Goal: Use online tool/utility: Utilize a website feature to perform a specific function

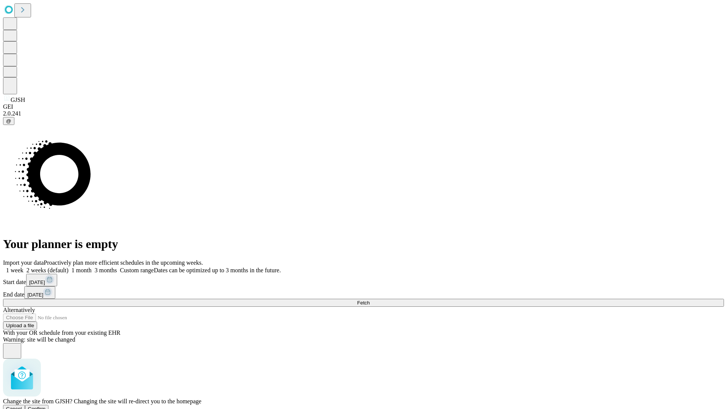
click at [46, 406] on span "Confirm" at bounding box center [37, 409] width 18 height 6
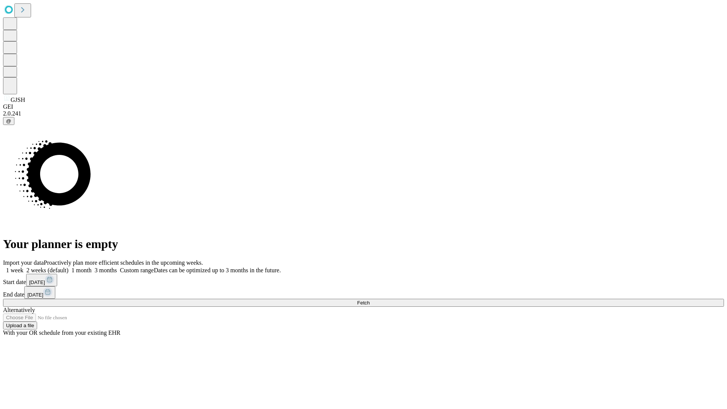
click at [92, 267] on label "1 month" at bounding box center [79, 270] width 23 height 6
click at [369, 300] on span "Fetch" at bounding box center [363, 303] width 12 height 6
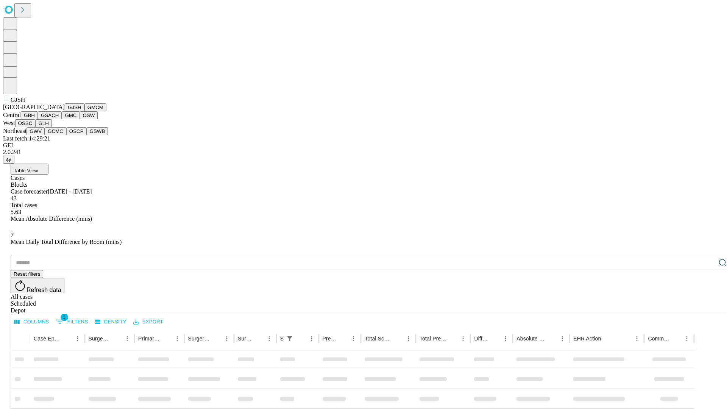
click at [84, 111] on button "GMCM" at bounding box center [95, 107] width 22 height 8
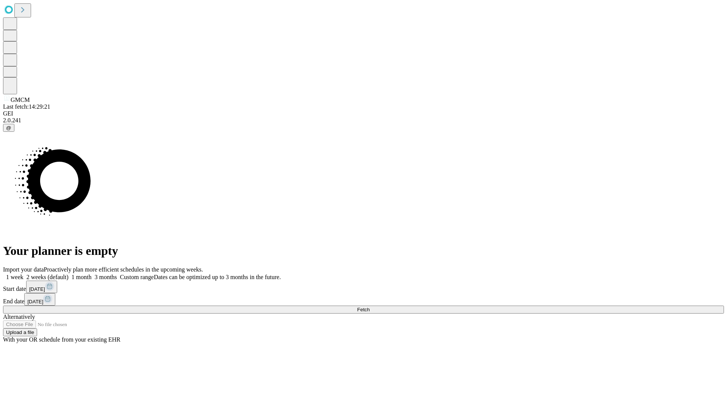
click at [92, 274] on label "1 month" at bounding box center [79, 277] width 23 height 6
click at [369, 307] on span "Fetch" at bounding box center [363, 310] width 12 height 6
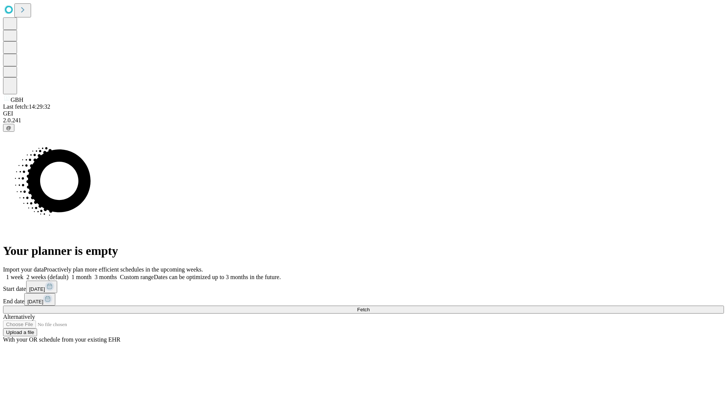
click at [92, 274] on label "1 month" at bounding box center [79, 277] width 23 height 6
click at [369, 307] on span "Fetch" at bounding box center [363, 310] width 12 height 6
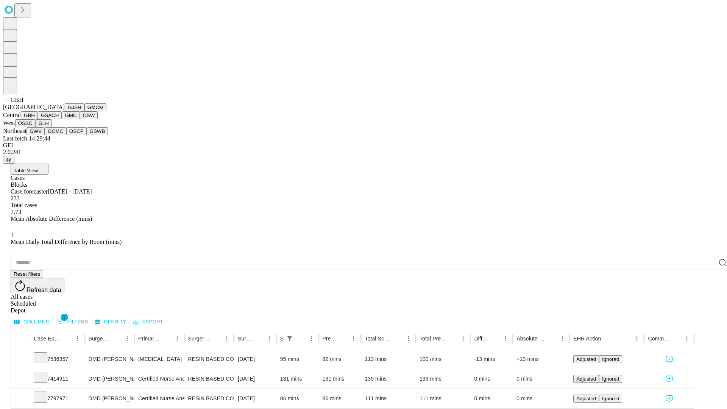
click at [59, 119] on button "GSACH" at bounding box center [50, 115] width 24 height 8
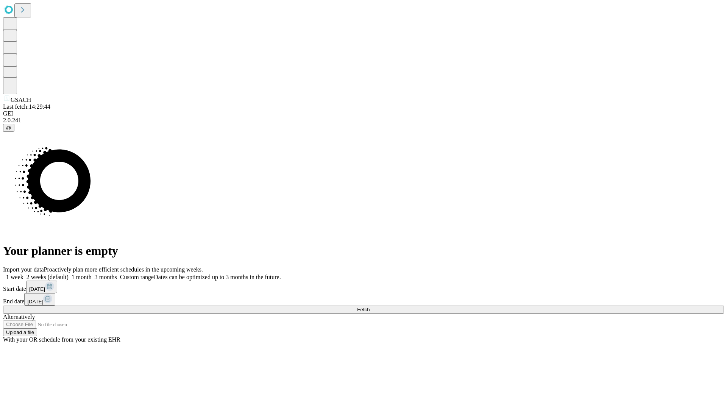
click at [92, 274] on label "1 month" at bounding box center [79, 277] width 23 height 6
click at [369, 307] on span "Fetch" at bounding box center [363, 310] width 12 height 6
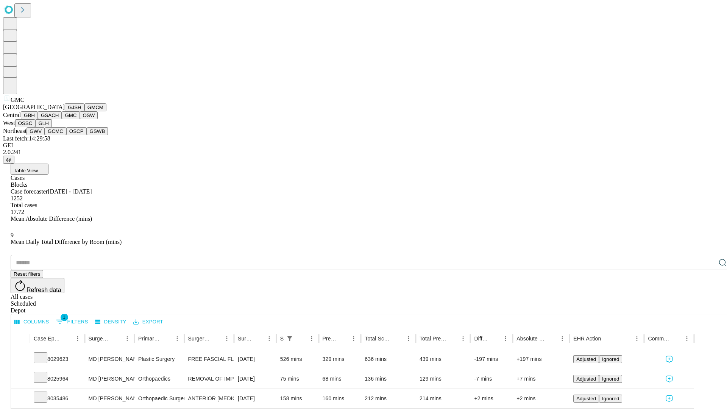
click at [80, 119] on button "OSW" at bounding box center [89, 115] width 18 height 8
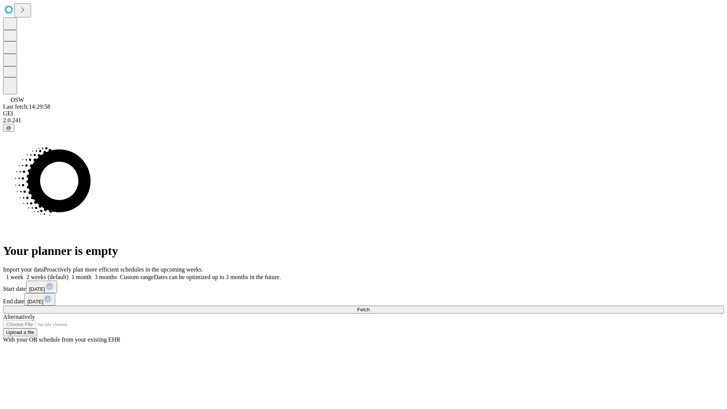
click at [92, 274] on label "1 month" at bounding box center [79, 277] width 23 height 6
click at [369, 307] on span "Fetch" at bounding box center [363, 310] width 12 height 6
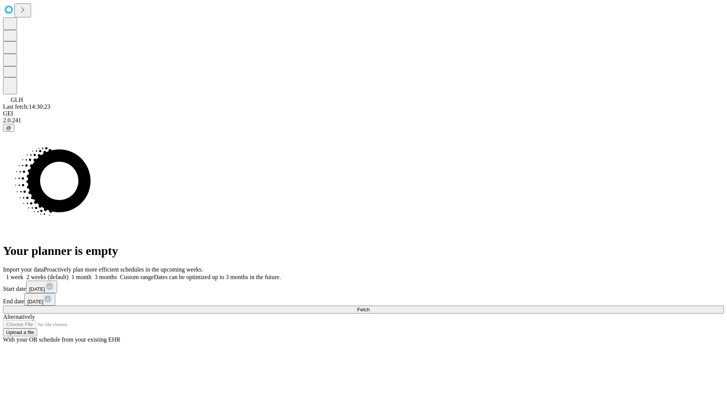
click at [92, 274] on label "1 month" at bounding box center [79, 277] width 23 height 6
click at [369, 307] on span "Fetch" at bounding box center [363, 310] width 12 height 6
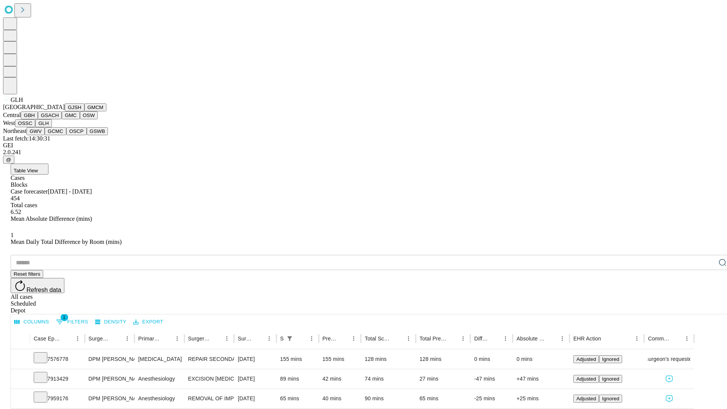
click at [45, 135] on button "GWV" at bounding box center [35, 131] width 18 height 8
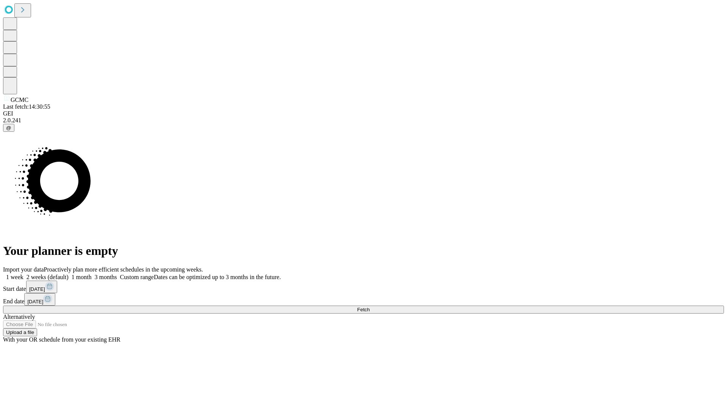
click at [369, 307] on span "Fetch" at bounding box center [363, 310] width 12 height 6
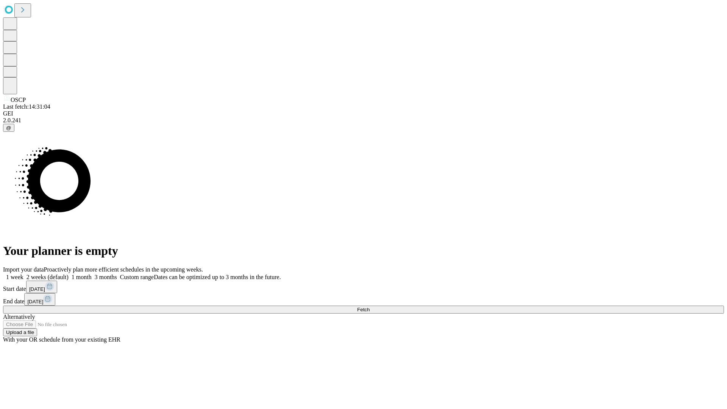
click at [369, 307] on span "Fetch" at bounding box center [363, 310] width 12 height 6
